Goal: Task Accomplishment & Management: Manage account settings

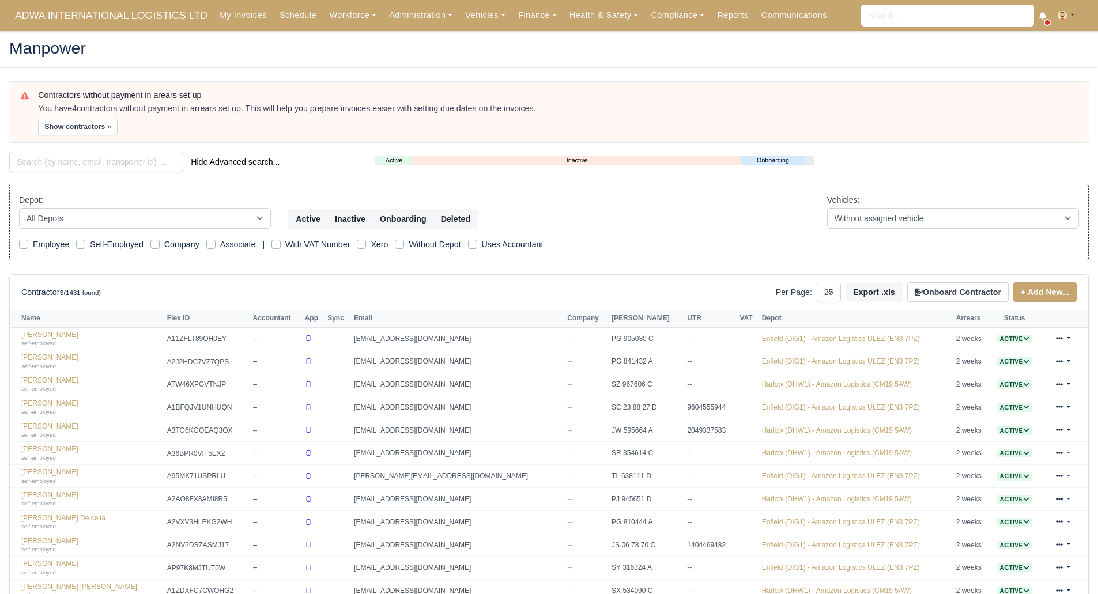
select select "25"
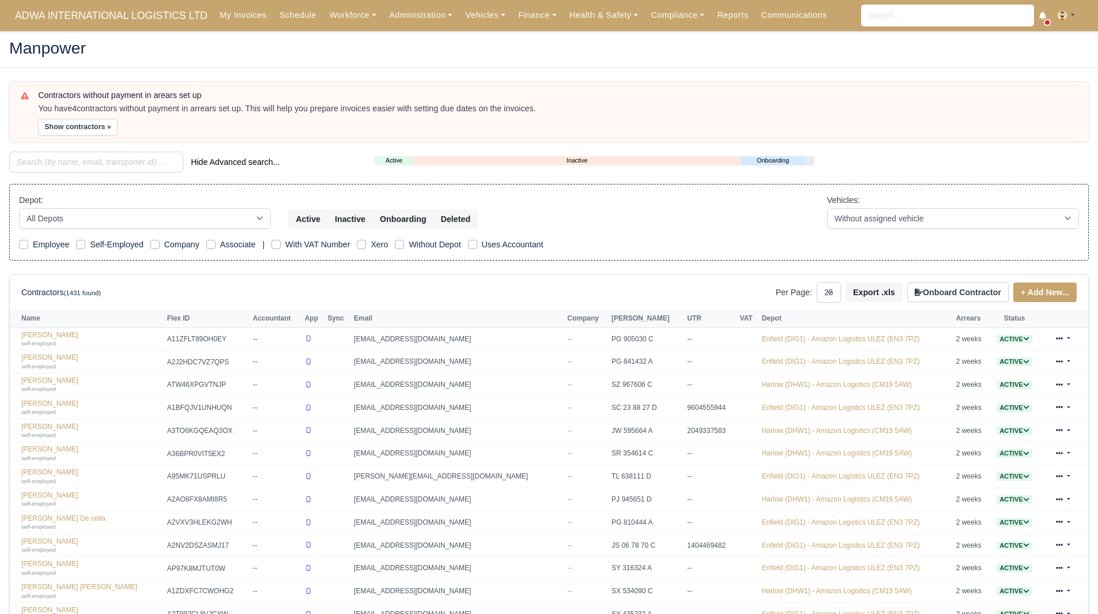
click at [746, 228] on div "Depot: All Depots Enfield (DIG1) - Amazon Logistics ULEZ (EN3 7PZ) Harlow (DHW1…" at bounding box center [548, 211] width 1077 height 35
click at [602, 230] on div "Depot: All Depots Enfield (DIG1) - Amazon Logistics ULEZ (EN3 7PZ) Harlow (DHW1…" at bounding box center [548, 222] width 1079 height 77
click at [514, 14] on link "Finance" at bounding box center [537, 15] width 51 height 22
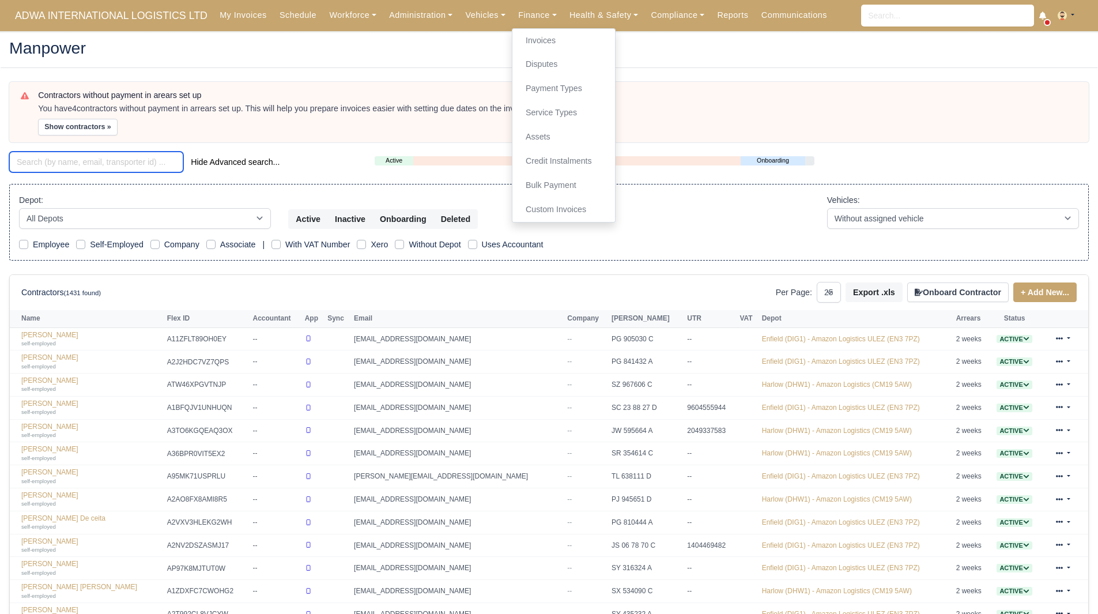
click at [134, 159] on input "search" at bounding box center [96, 162] width 174 height 21
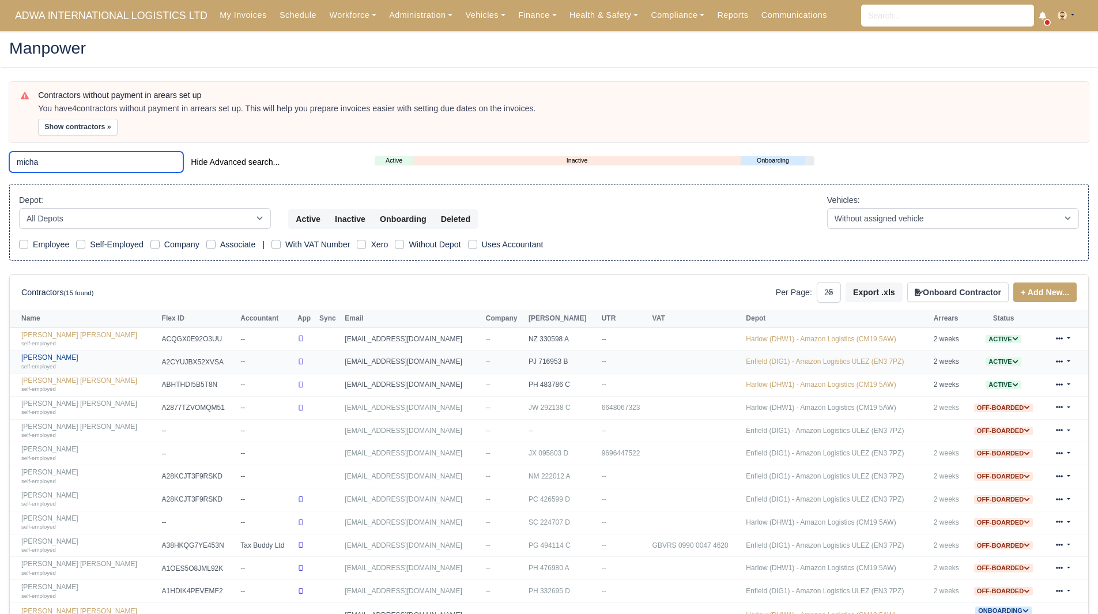
type input "micha"
click at [75, 358] on link "Michael Papamichael self-employed" at bounding box center [88, 361] width 135 height 17
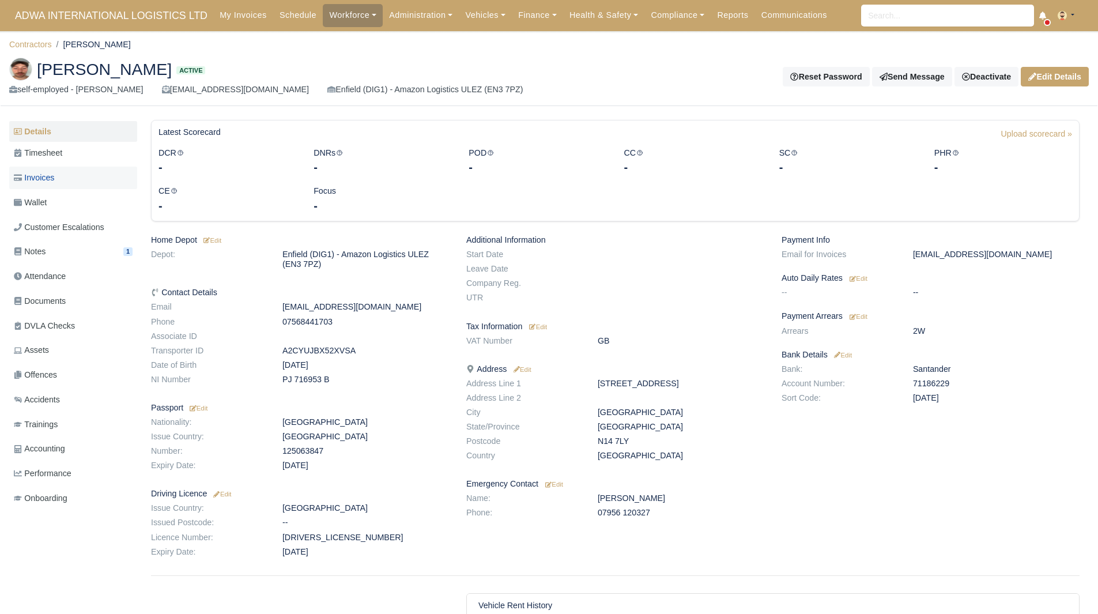
click at [23, 182] on span "Invoices" at bounding box center [34, 177] width 40 height 13
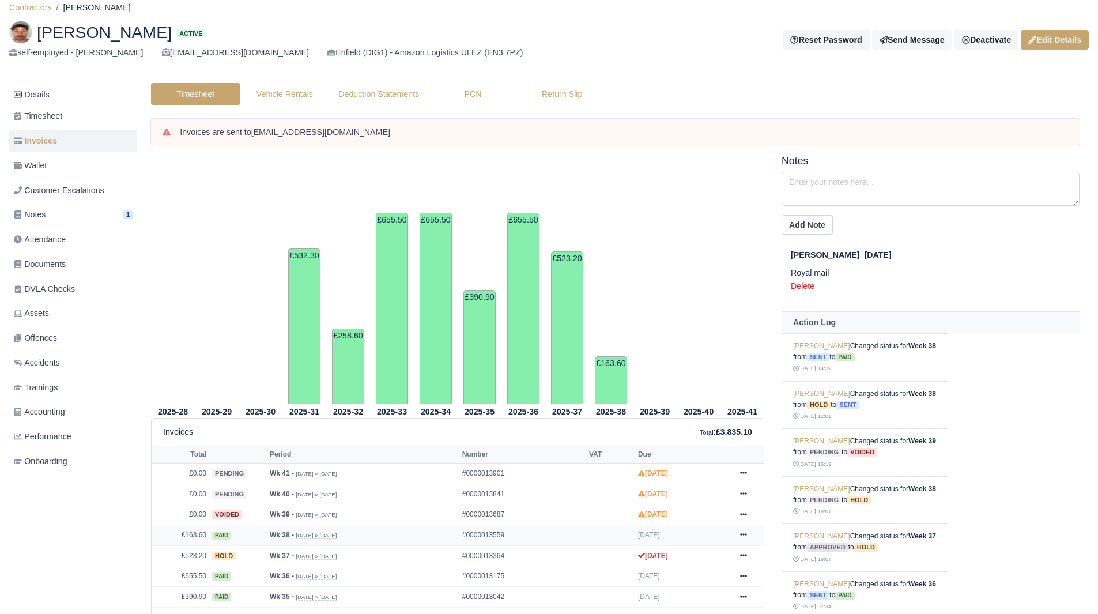
scroll to position [23, 0]
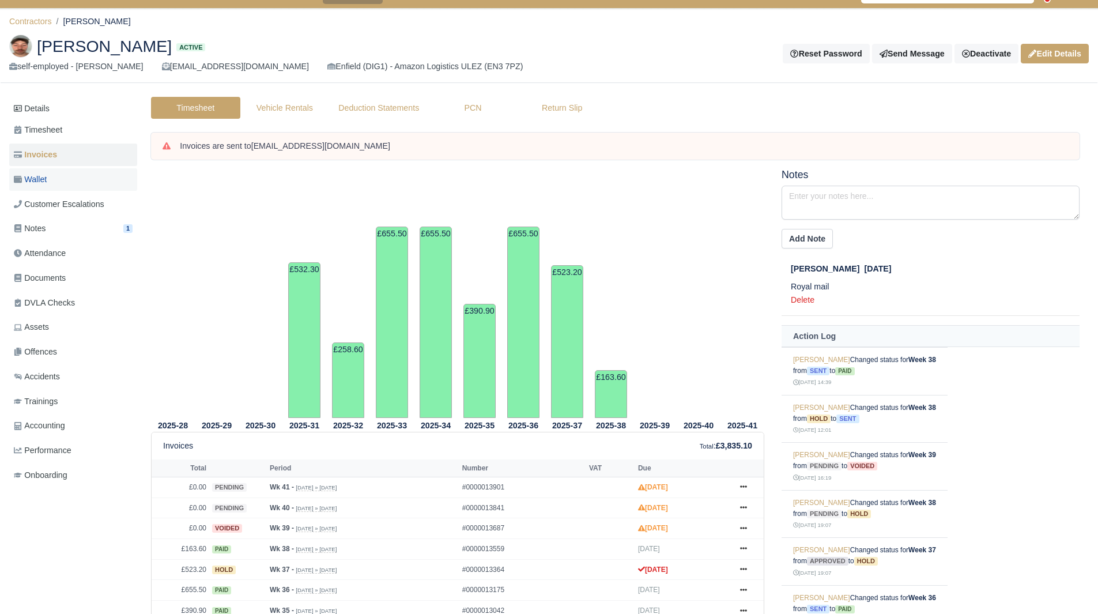
click at [58, 169] on link "Wallet" at bounding box center [73, 179] width 128 height 22
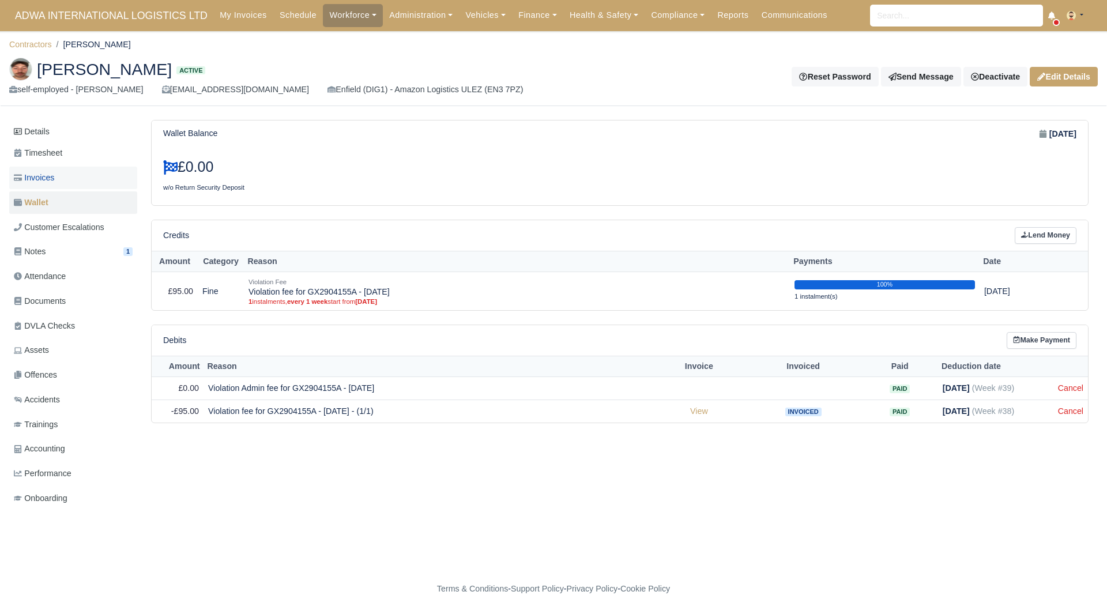
click at [107, 180] on link "Invoices" at bounding box center [73, 178] width 128 height 22
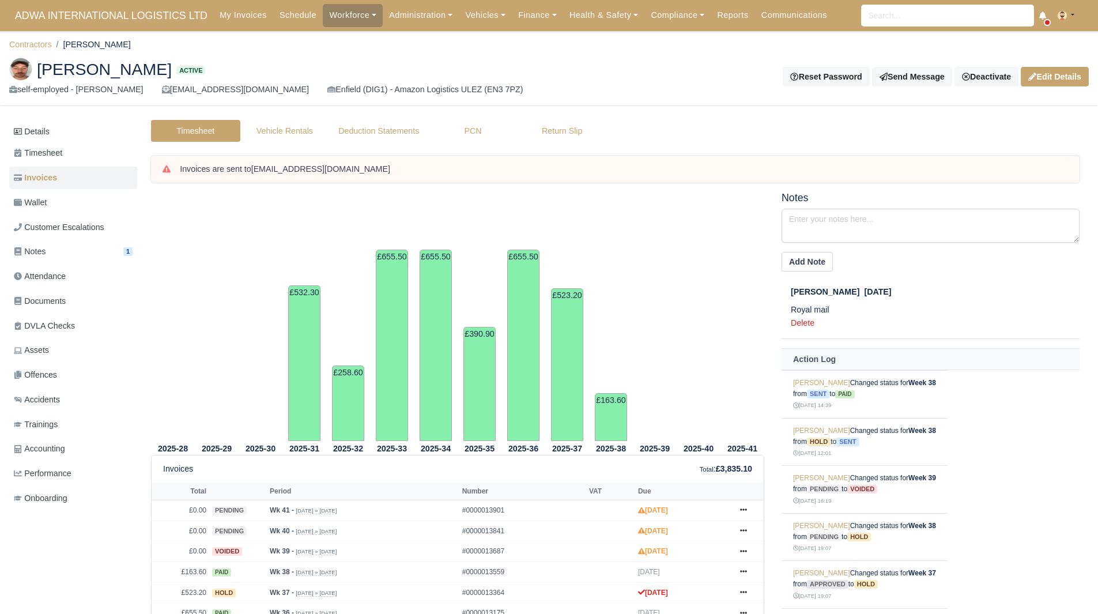
scroll to position [190, 0]
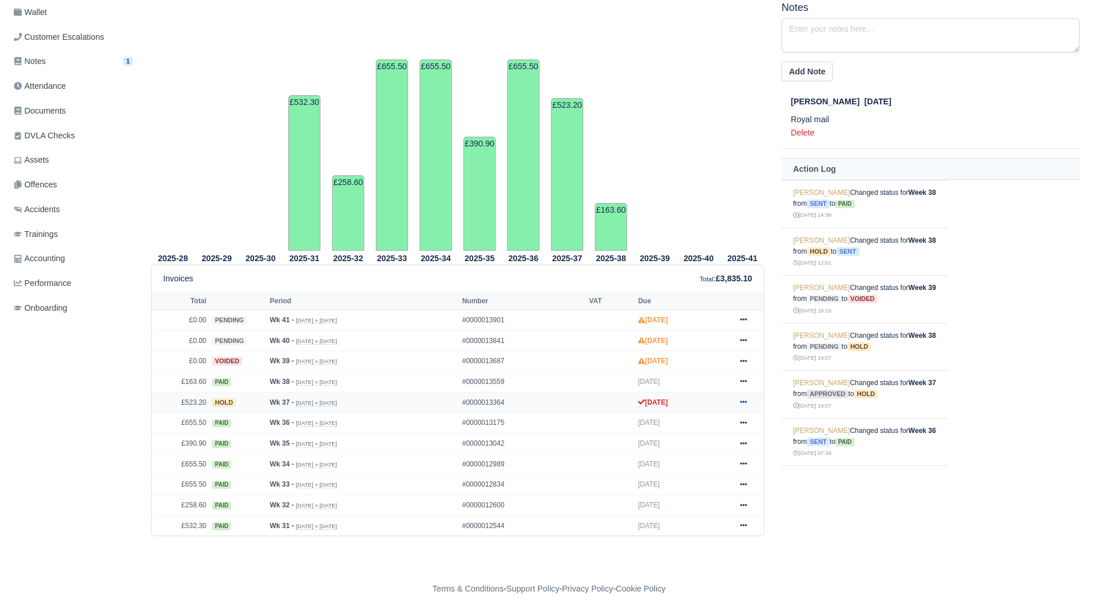
click at [745, 402] on icon at bounding box center [743, 401] width 7 height 7
click at [711, 426] on link "Show Invoice" at bounding box center [700, 423] width 103 height 24
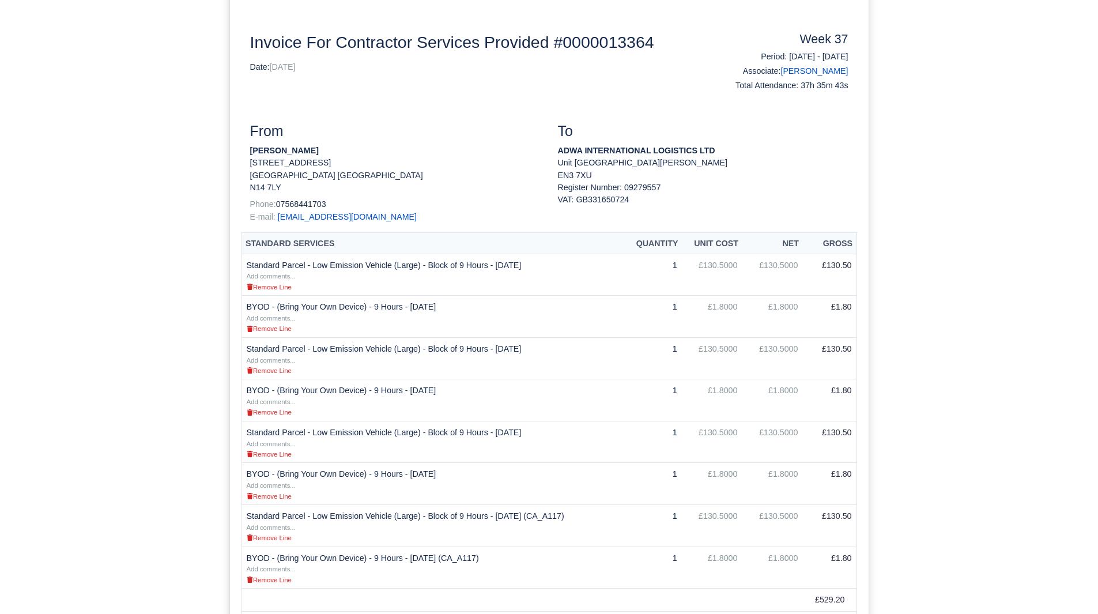
scroll to position [178, 0]
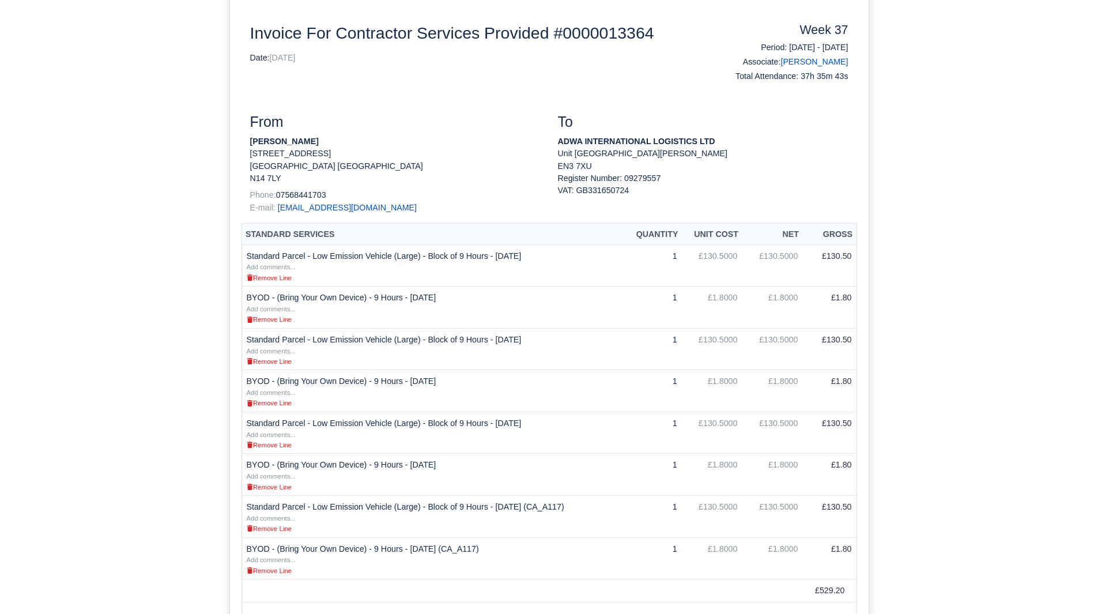
drag, startPoint x: 330, startPoint y: 144, endPoint x: 245, endPoint y: 144, distance: 84.7
click at [245, 144] on div "From Michael Papamichael 202 Hampden Way London Greater London N14 7LY Phone: 0…" at bounding box center [395, 169] width 308 height 110
click at [342, 140] on p "[PERSON_NAME]" at bounding box center [395, 141] width 290 height 12
drag, startPoint x: 335, startPoint y: 140, endPoint x: 248, endPoint y: 144, distance: 87.1
click at [248, 144] on div "From Michael Papamichael 202 Hampden Way London Greater London N14 7LY Phone: 0…" at bounding box center [395, 169] width 308 height 110
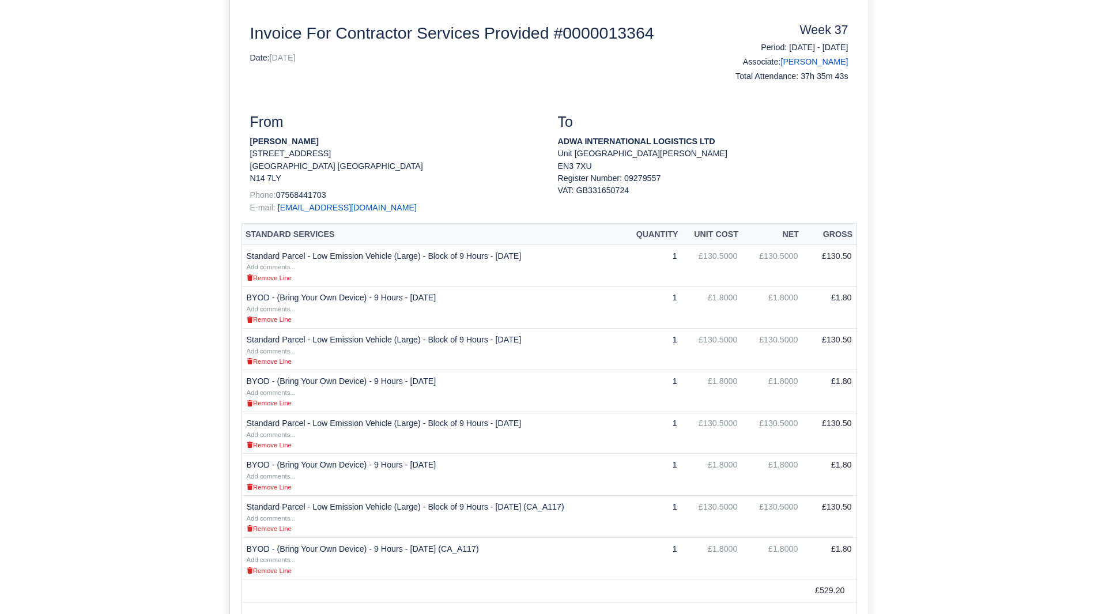
copy strong "[PERSON_NAME]"
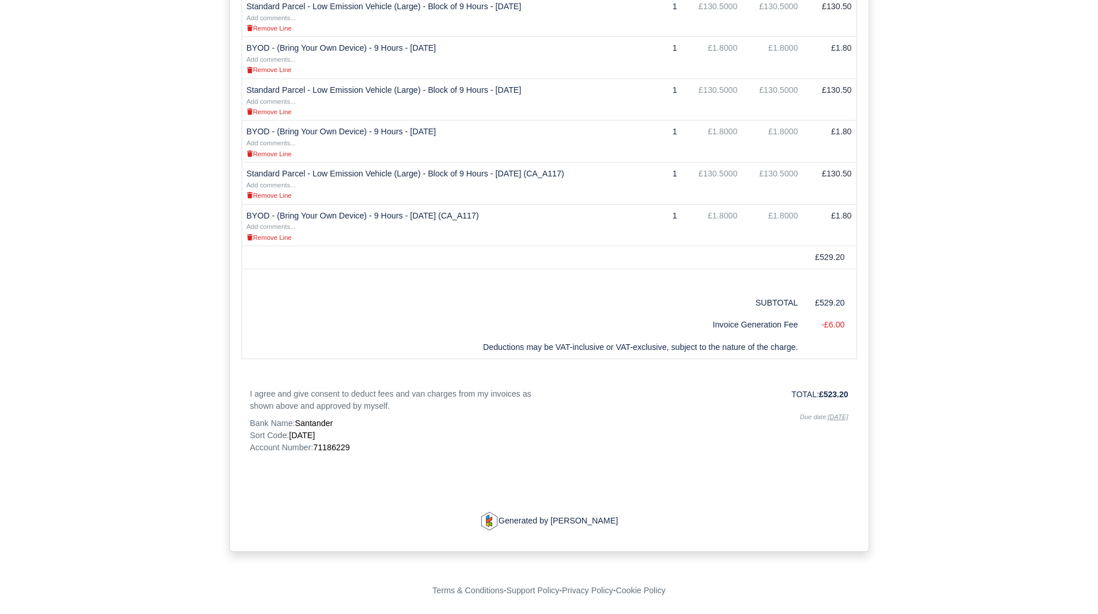
click at [342, 450] on span "71186229" at bounding box center [331, 447] width 36 height 9
copy span "71186229"
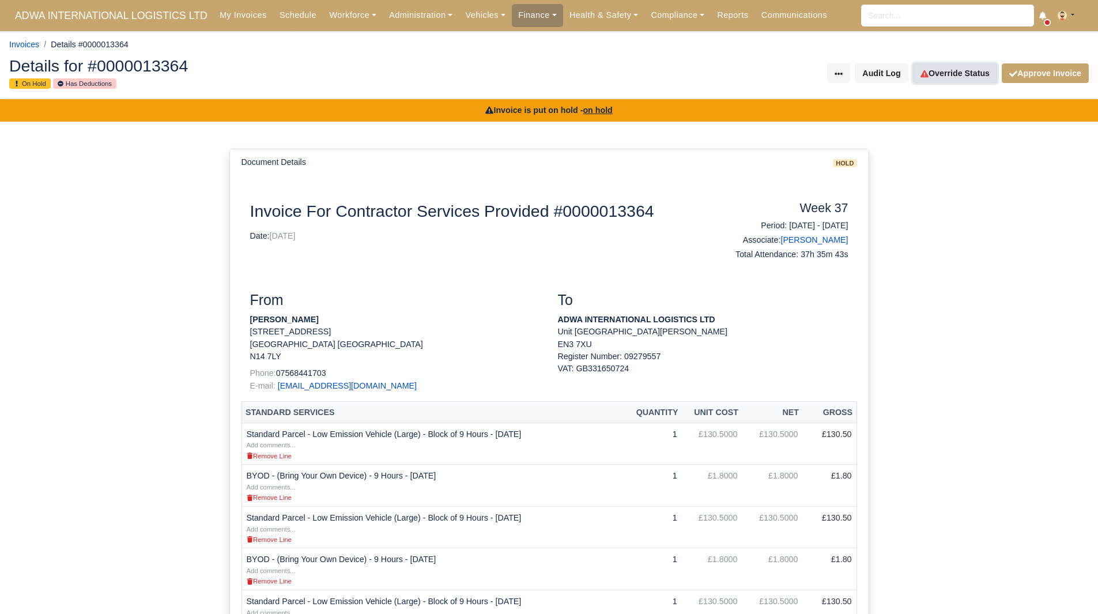
click at [964, 83] on link "Override Status" at bounding box center [955, 73] width 84 height 20
click at [330, 11] on link "Workforce" at bounding box center [353, 15] width 60 height 22
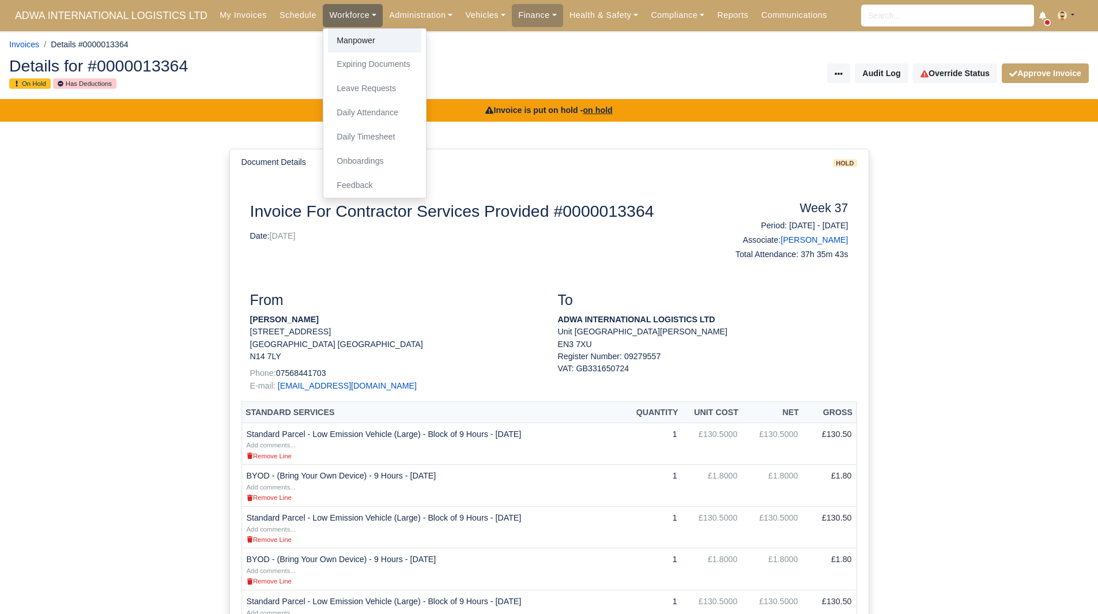
click at [338, 33] on link "Manpower" at bounding box center [374, 41] width 93 height 24
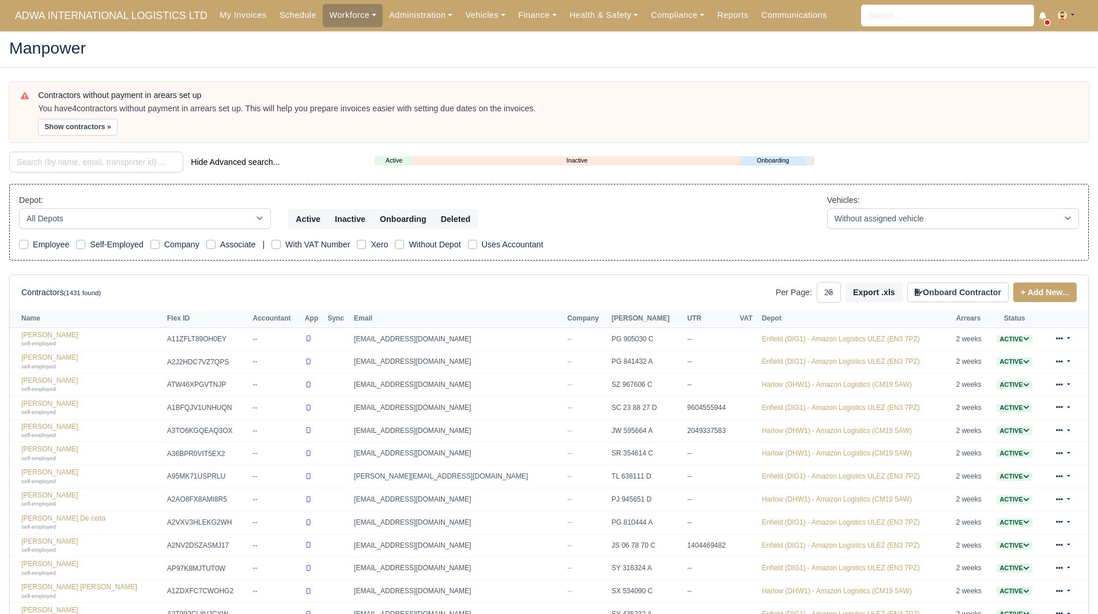
select select "25"
click at [73, 150] on div "Contractors without payment in arears set up You have 4 contractors without pay…" at bounding box center [549, 513] width 1097 height 862
click at [73, 161] on input "search" at bounding box center [96, 162] width 174 height 21
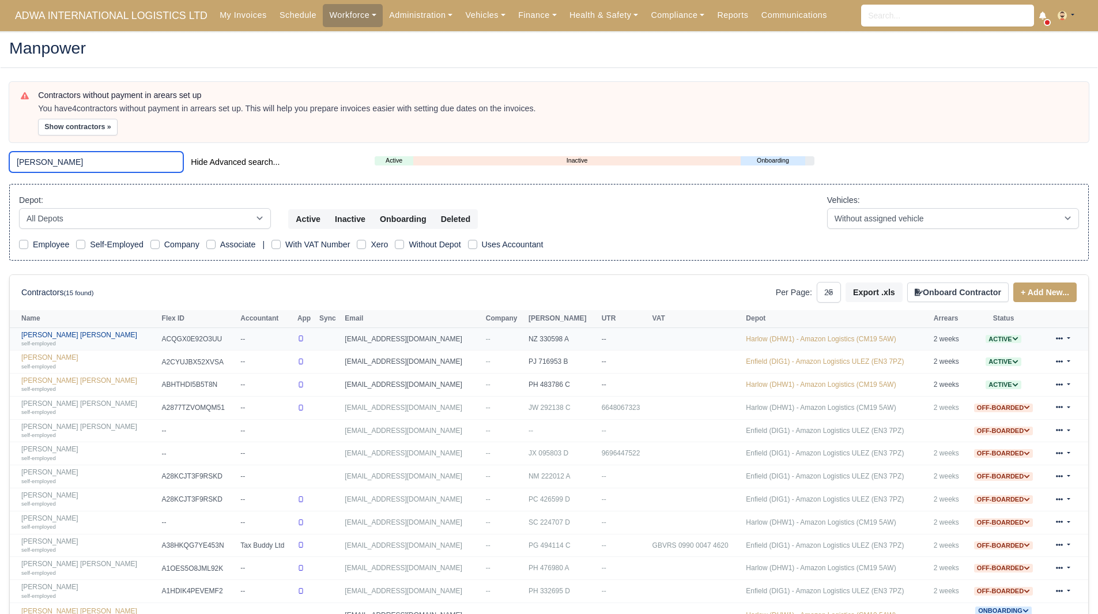
type input "michael"
click at [80, 333] on link "Michael Ikemefuna Okoro self-employed" at bounding box center [88, 339] width 135 height 17
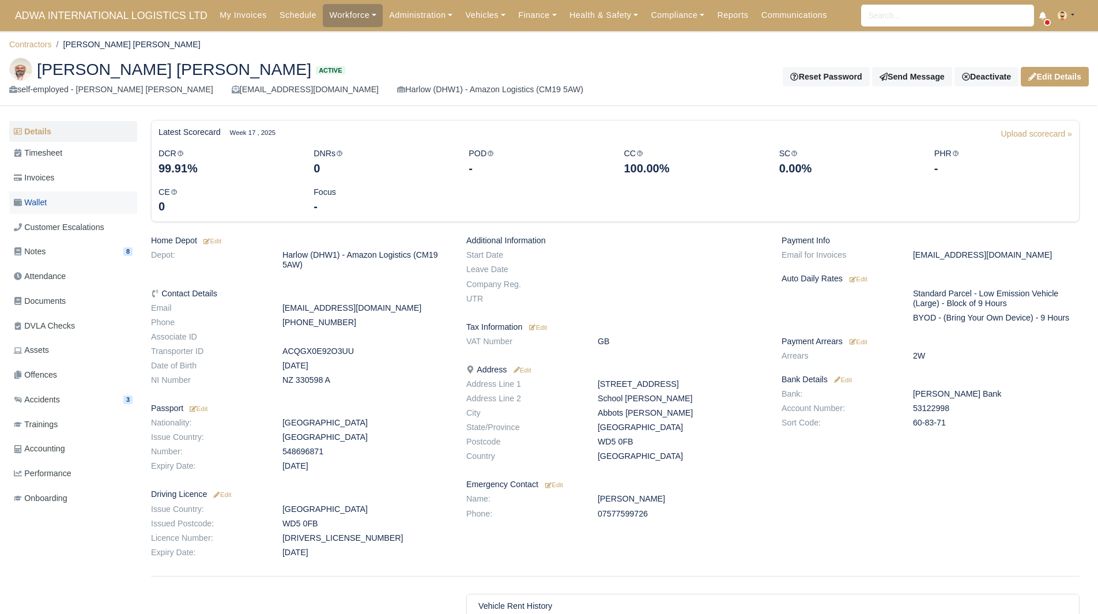
click at [59, 196] on link "Wallet" at bounding box center [73, 202] width 128 height 22
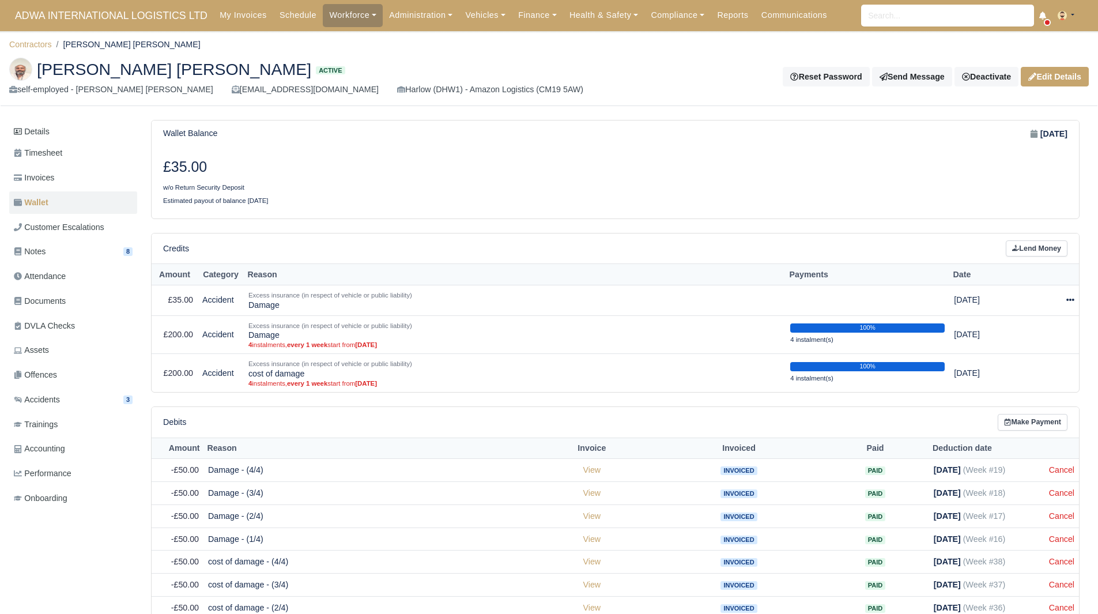
scroll to position [78, 0]
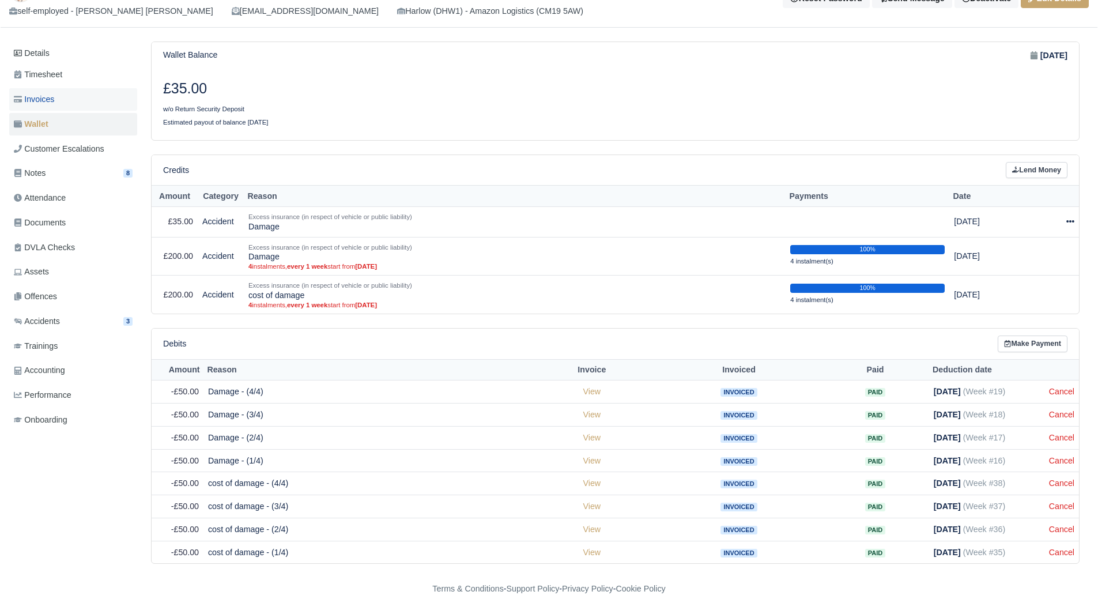
click at [56, 101] on link "Invoices" at bounding box center [73, 99] width 128 height 22
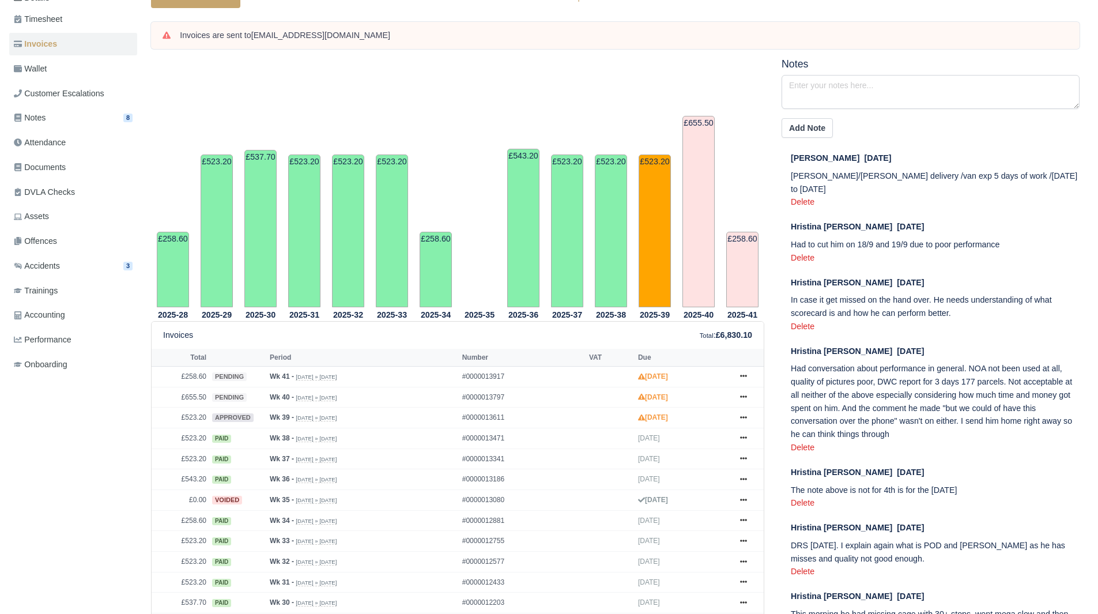
scroll to position [145, 0]
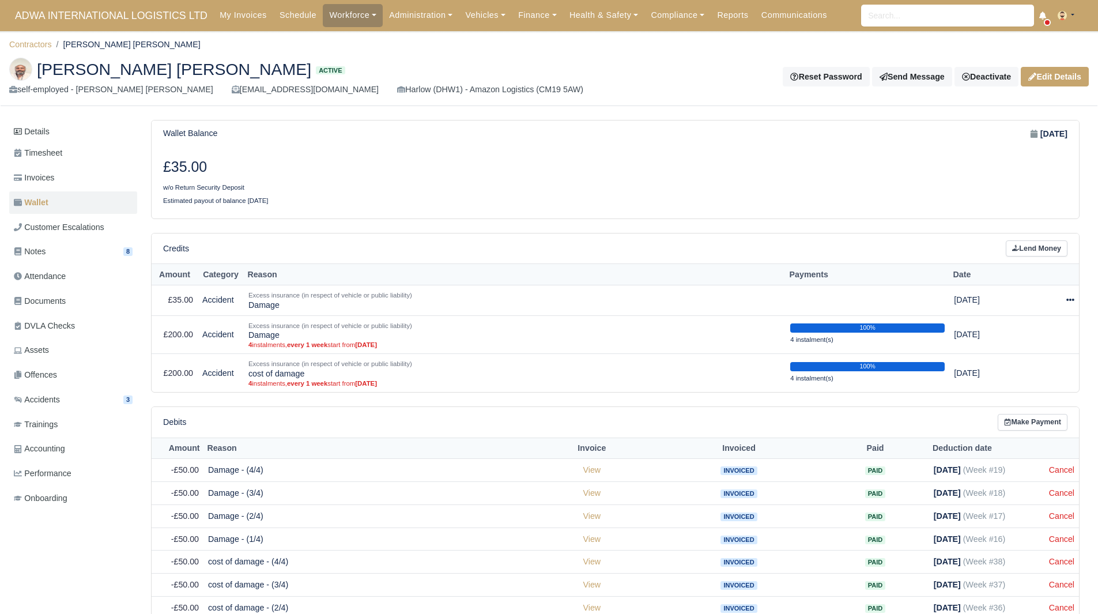
scroll to position [78, 0]
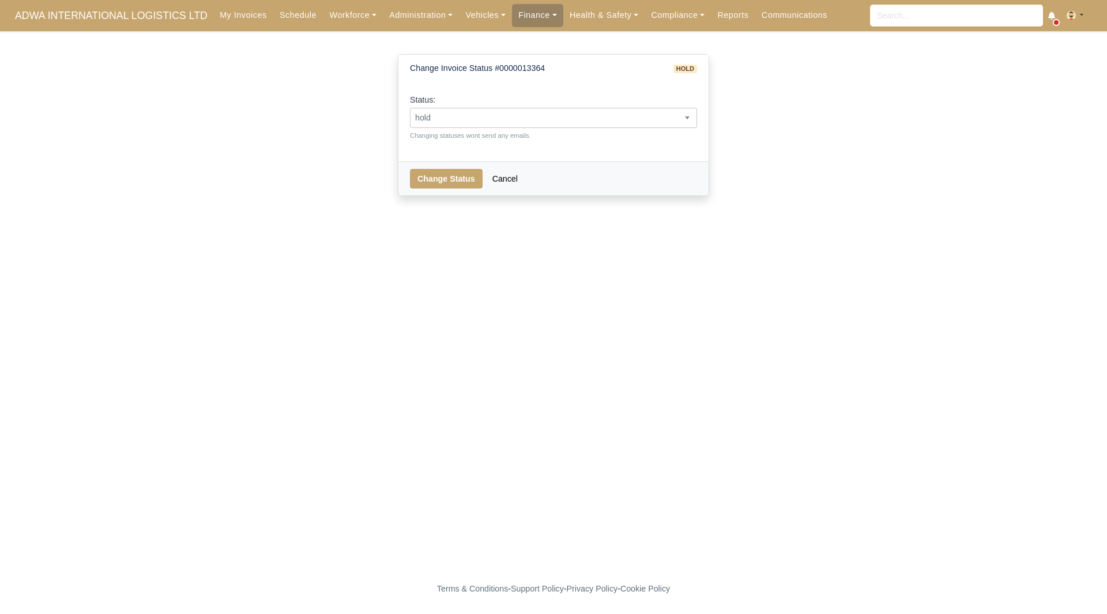
click at [624, 118] on span "hold" at bounding box center [553, 118] width 286 height 14
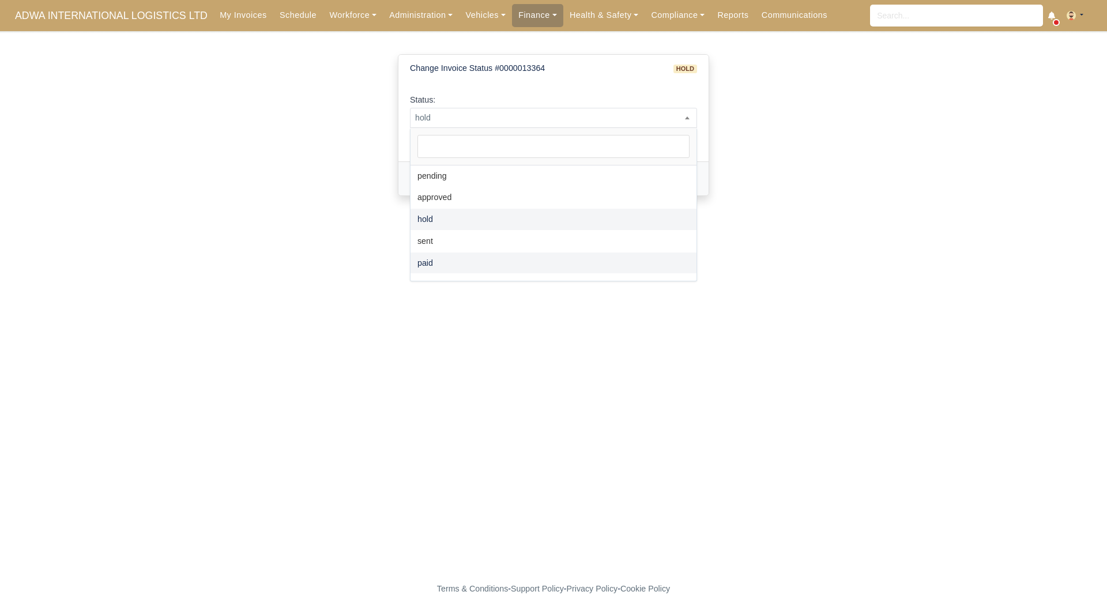
select select "paid"
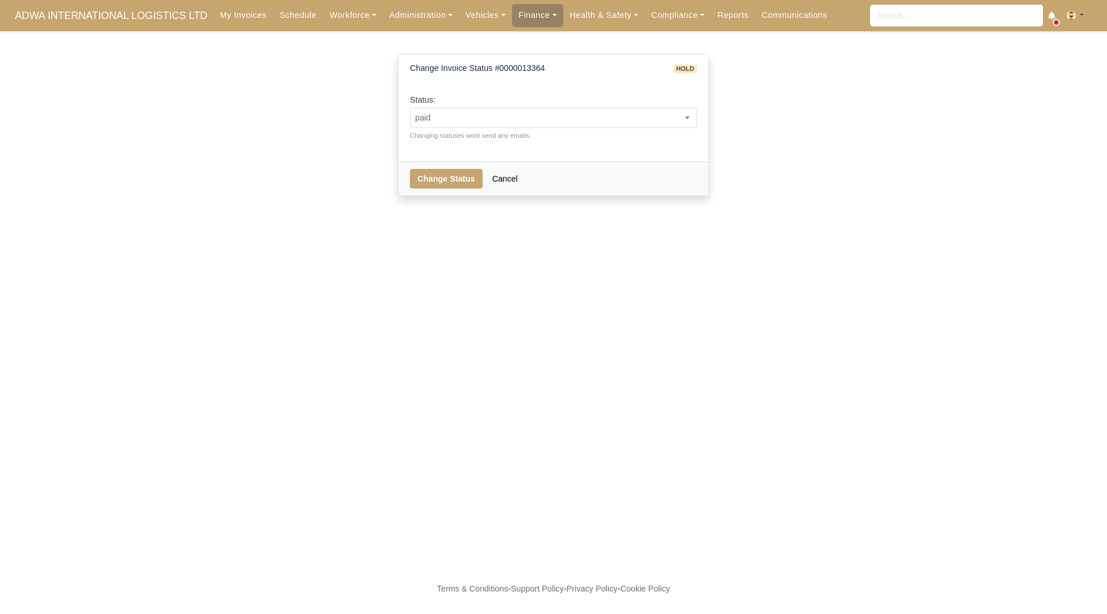
click at [444, 165] on div "Change Status Cancel" at bounding box center [553, 178] width 310 height 34
click at [447, 183] on button "Change Status" at bounding box center [446, 179] width 73 height 20
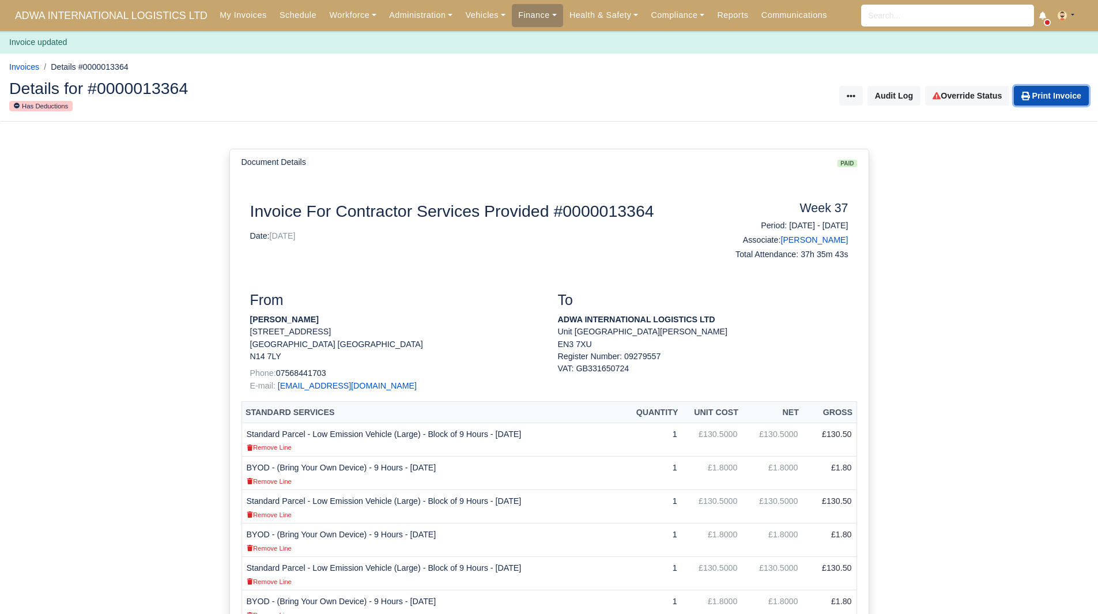
click at [1065, 98] on link "Print Invoice" at bounding box center [1051, 96] width 75 height 20
click at [982, 365] on div "Document Details paid Document Invoice For Contractor Services Provided #000001…" at bounding box center [549, 573] width 1098 height 903
click at [1081, 95] on link "Print Invoice" at bounding box center [1051, 96] width 75 height 20
click at [904, 202] on div "Document Details paid Document Invoice For Contractor Services Provided #000001…" at bounding box center [549, 573] width 1098 height 903
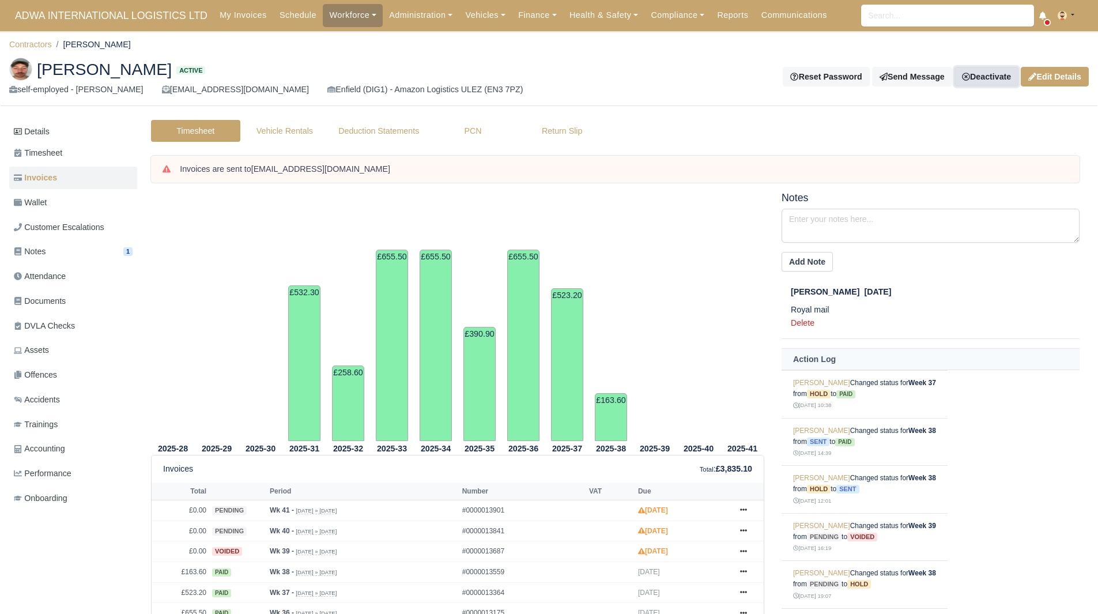
click at [984, 82] on link "Deactivate" at bounding box center [986, 77] width 64 height 20
click at [950, 130] on link "Off-board" at bounding box center [967, 135] width 103 height 18
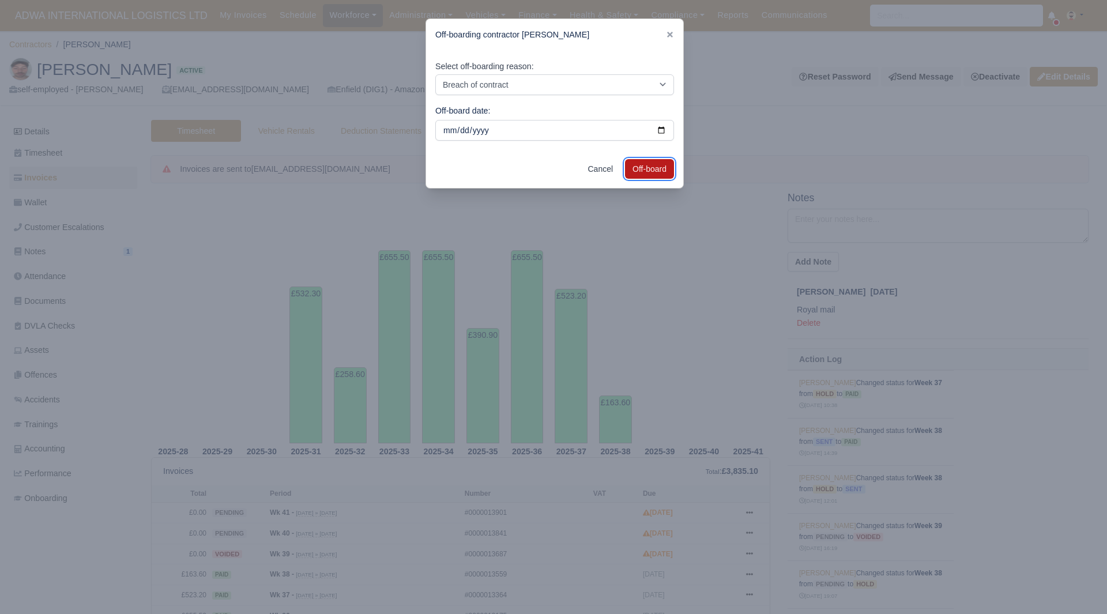
click at [647, 165] on button "Off-board" at bounding box center [649, 169] width 49 height 20
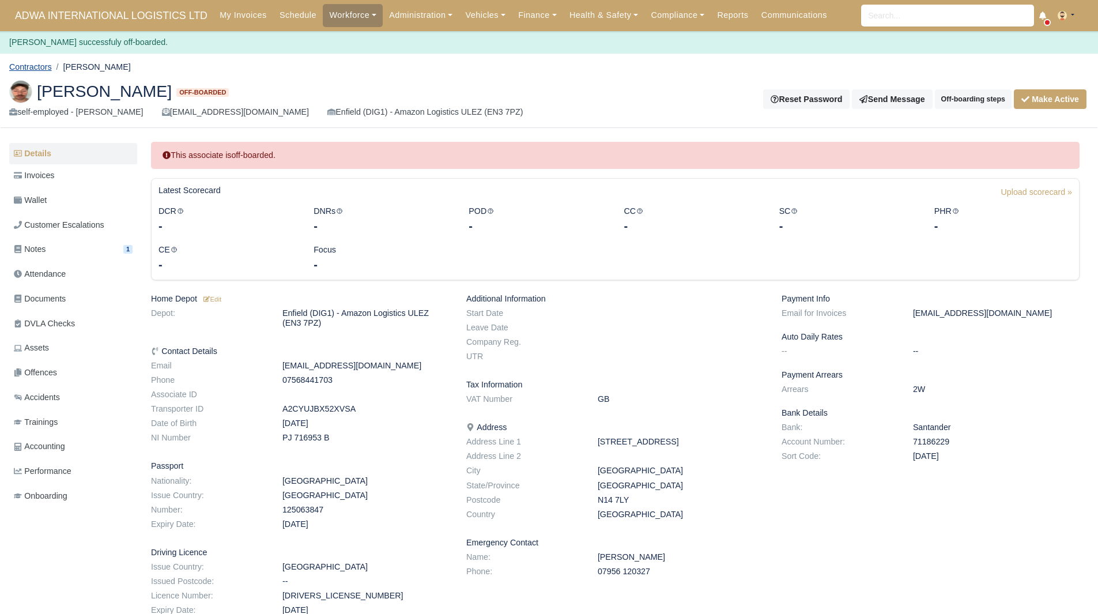
click at [32, 62] on link "Contractors" at bounding box center [30, 66] width 43 height 9
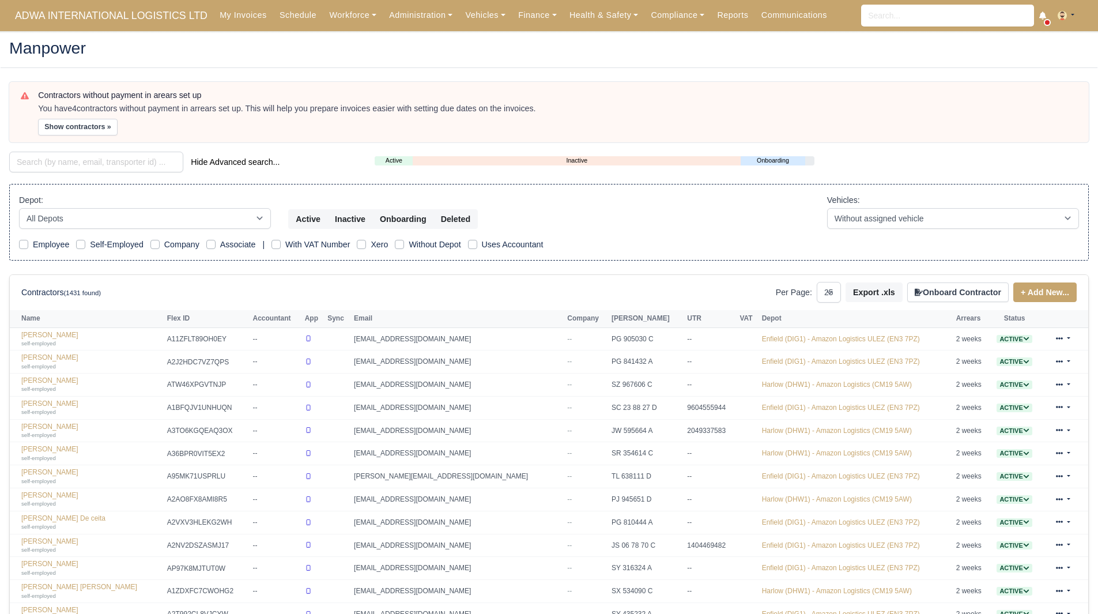
select select "25"
click at [769, 221] on div "Depot: All Depots Enfield (DIG1) - Amazon Logistics ULEZ (EN3 7PZ) Harlow (DHW1…" at bounding box center [548, 211] width 1077 height 35
click at [746, 221] on div "Depot: All Depots Enfield (DIG1) - Amazon Logistics ULEZ (EN3 7PZ) Harlow (DHW1…" at bounding box center [548, 211] width 1077 height 35
click at [734, 215] on div "Depot: All Depots Enfield (DIG1) - Amazon Logistics ULEZ (EN3 7PZ) Harlow (DHW1…" at bounding box center [548, 211] width 1077 height 35
click at [742, 238] on div "Employee Self-Employed Company Associate | With VAT Number Xero Without Depot U…" at bounding box center [549, 244] width 1060 height 13
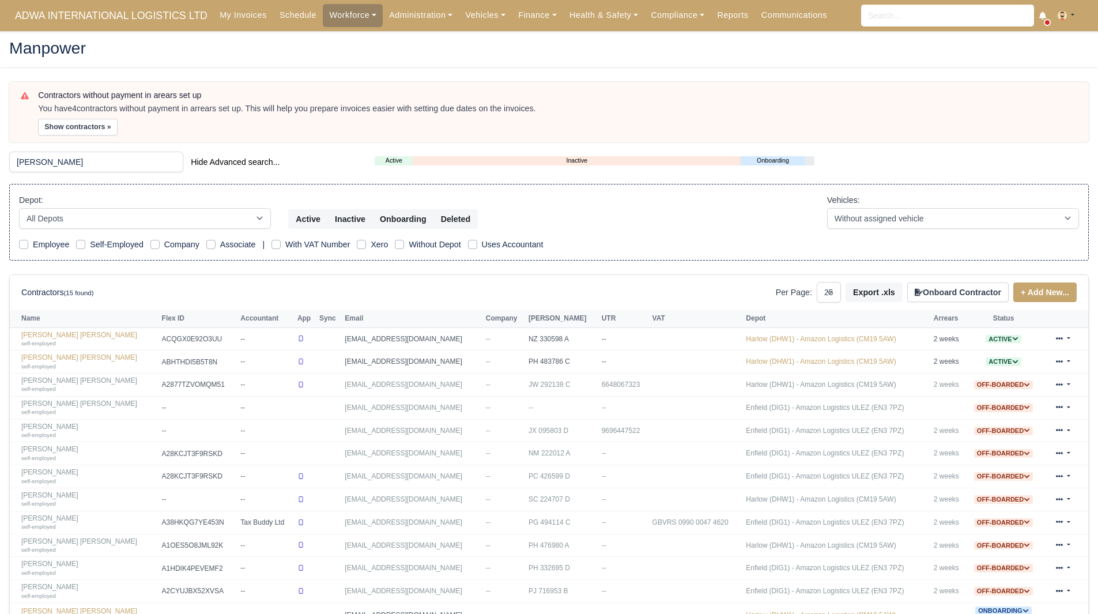
select select "25"
